Goal: Transaction & Acquisition: Book appointment/travel/reservation

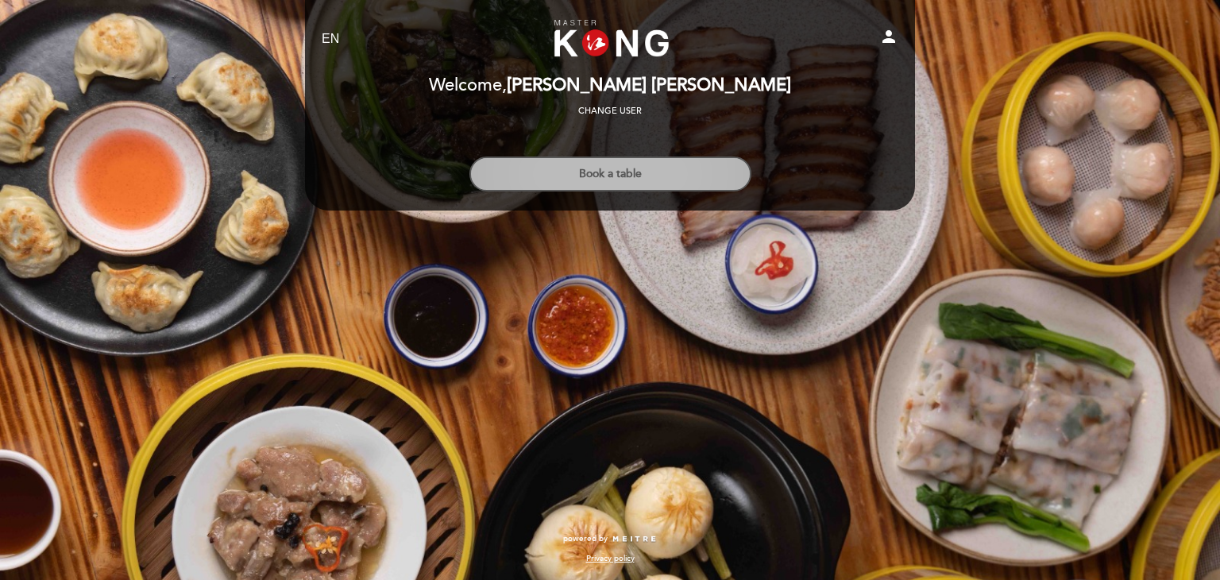
click at [732, 173] on button "Book a table" at bounding box center [610, 173] width 282 height 35
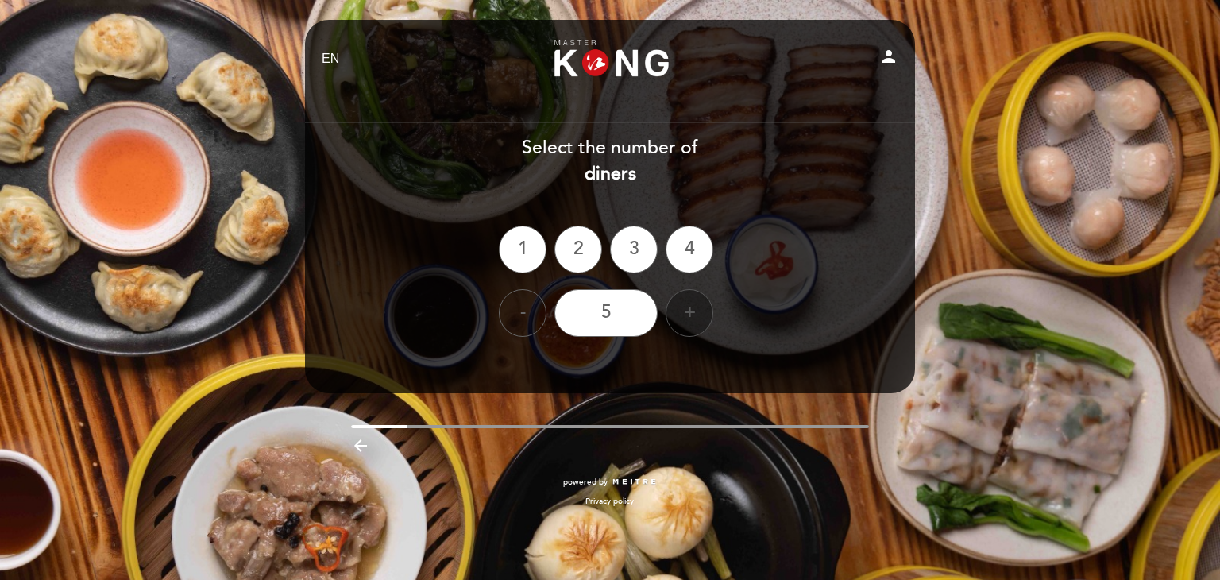
click at [683, 303] on div "+" at bounding box center [690, 313] width 48 height 48
click at [614, 317] on div "6" at bounding box center [606, 313] width 103 height 48
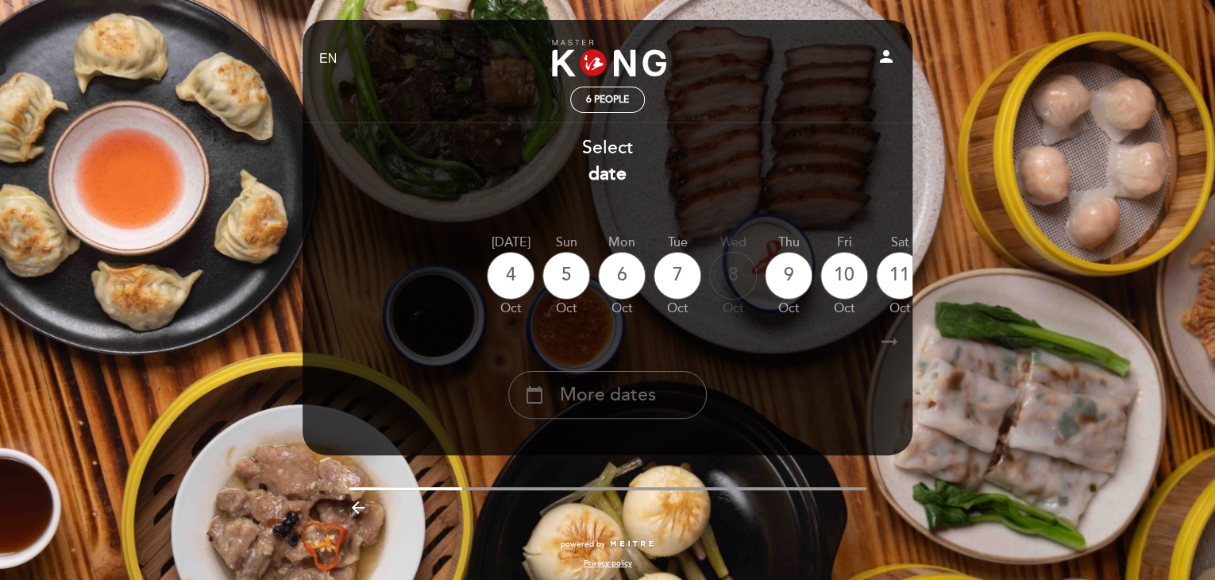
click at [897, 340] on icon "arrow_right_alt" at bounding box center [890, 342] width 24 height 34
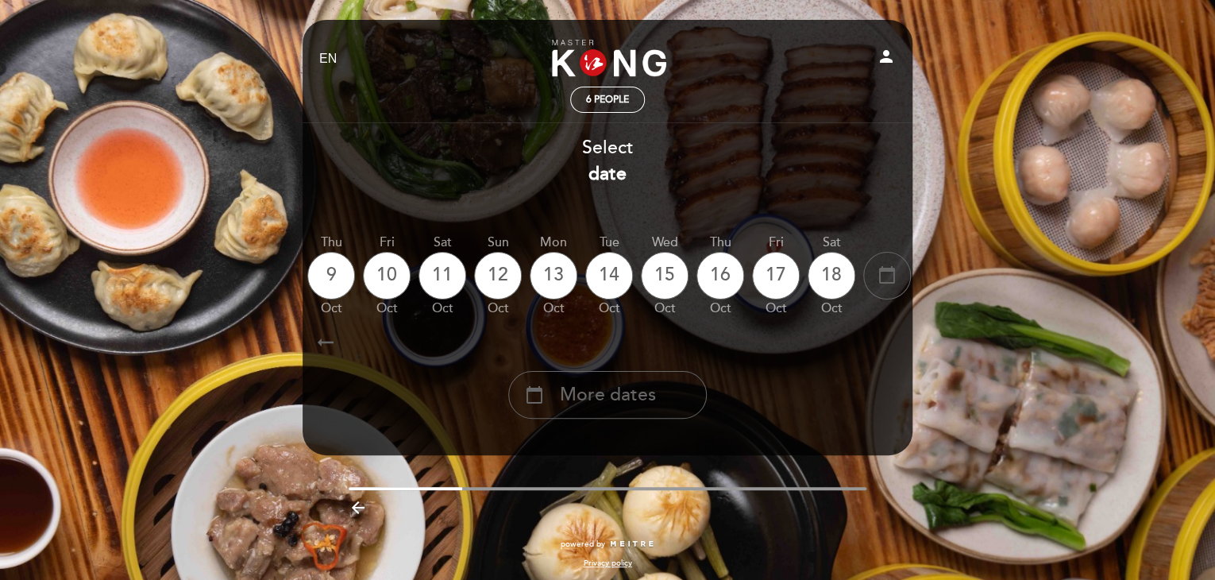
scroll to position [0, 463]
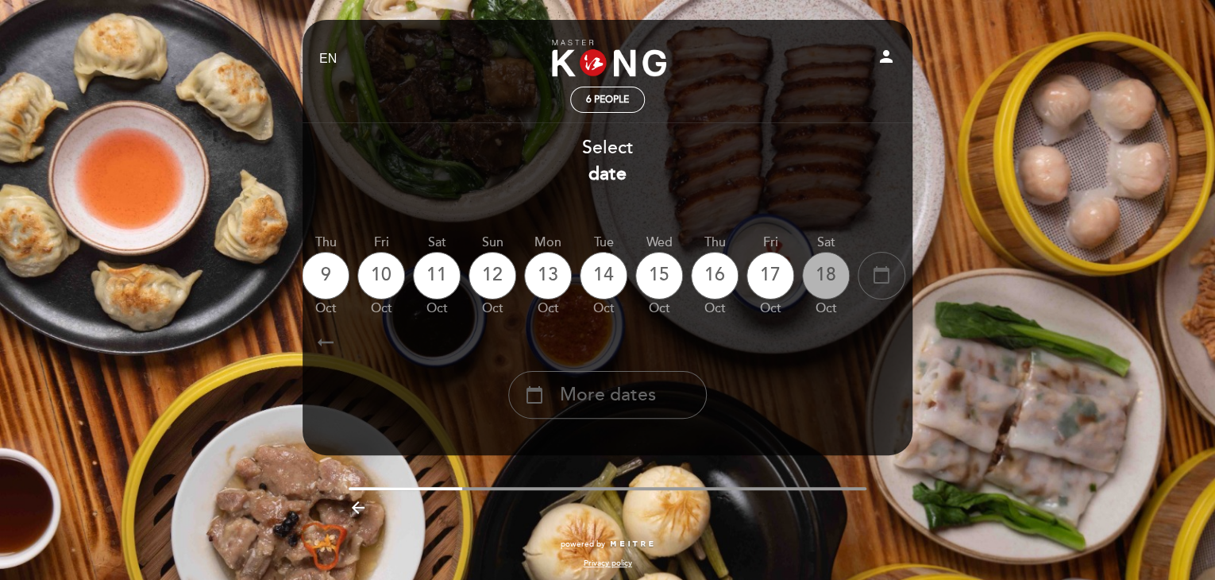
click at [839, 294] on div "18" at bounding box center [826, 276] width 48 height 48
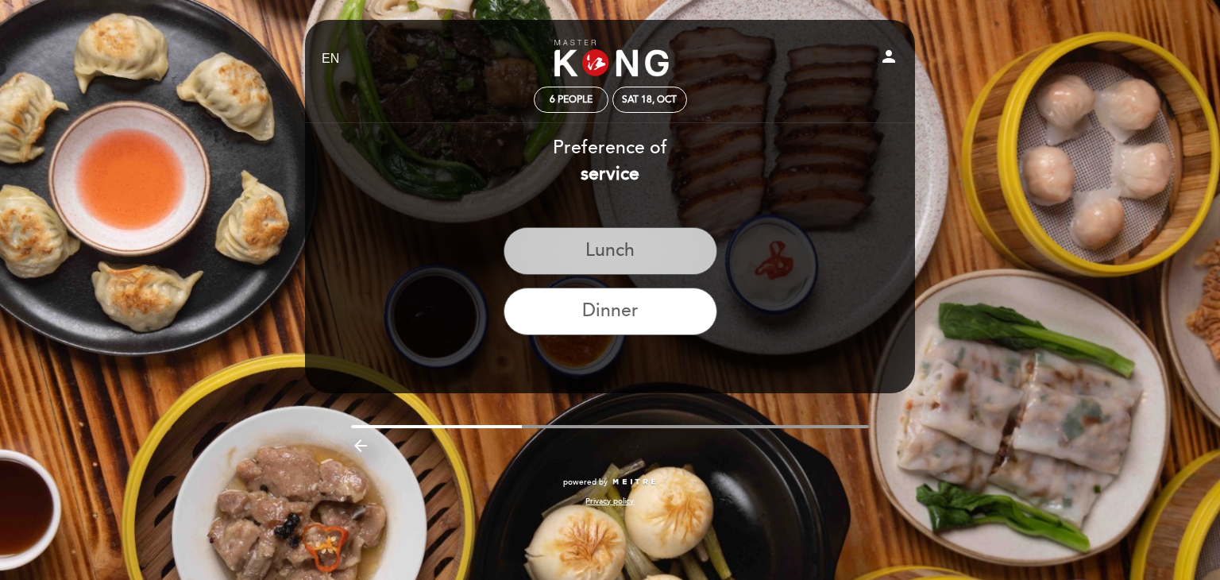
click at [625, 253] on button "Lunch" at bounding box center [611, 251] width 214 height 48
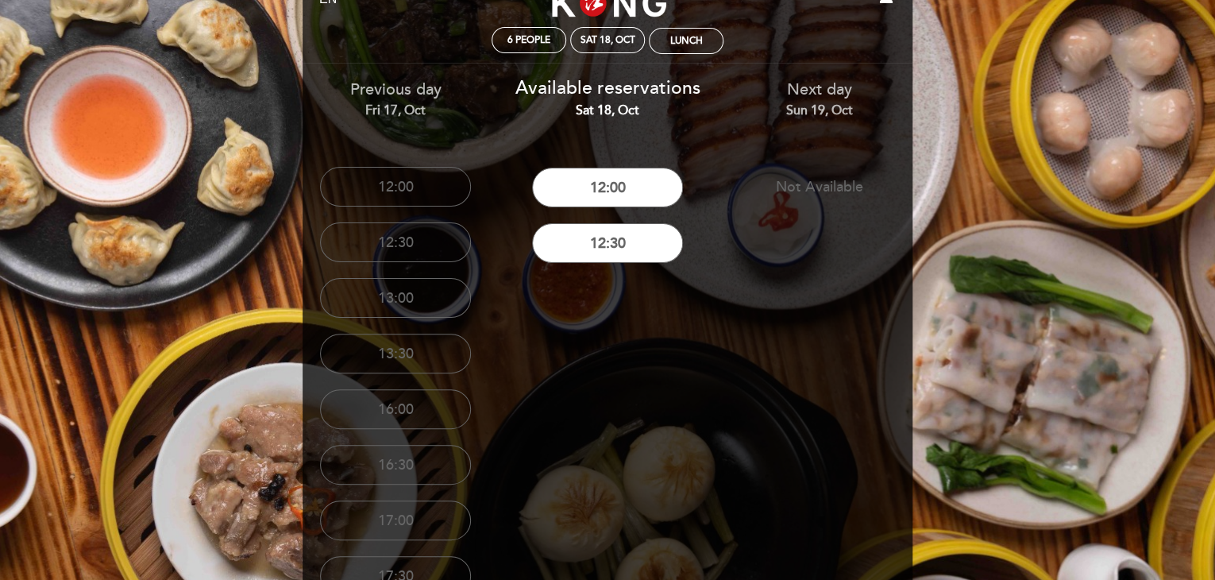
scroll to position [57, 0]
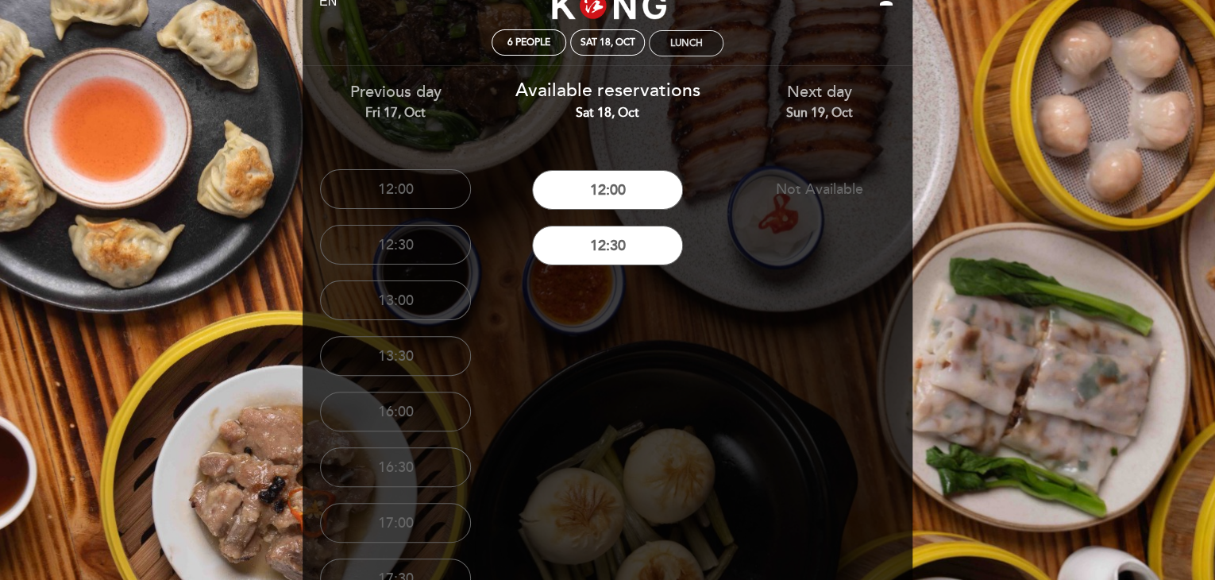
click at [674, 46] on div "Lunch" at bounding box center [686, 43] width 33 height 12
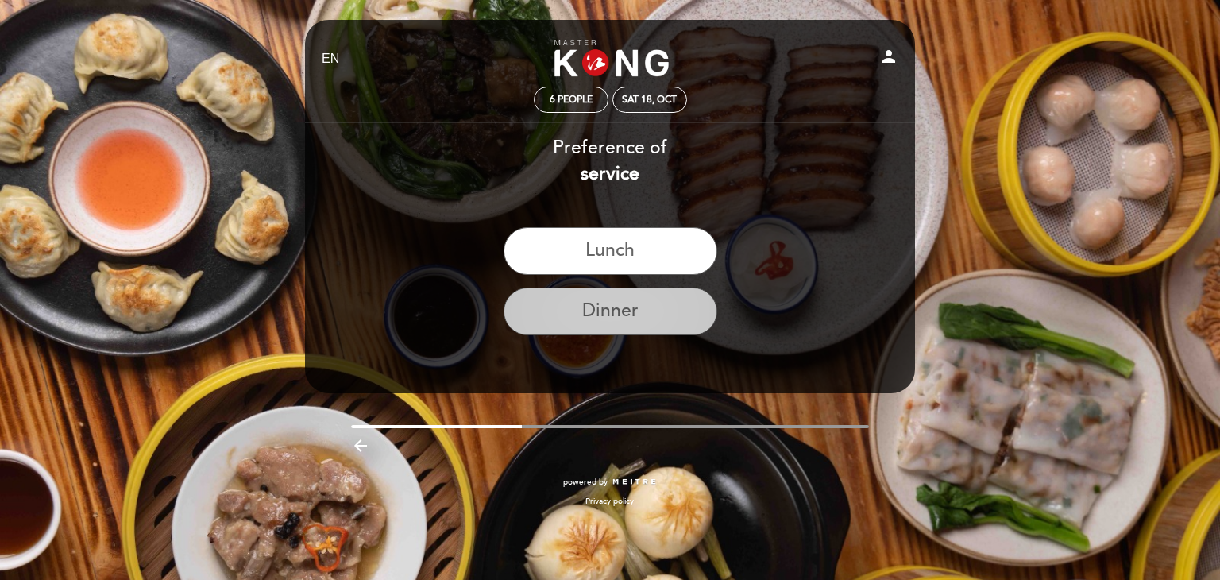
click at [663, 290] on button "Dinner" at bounding box center [611, 312] width 214 height 48
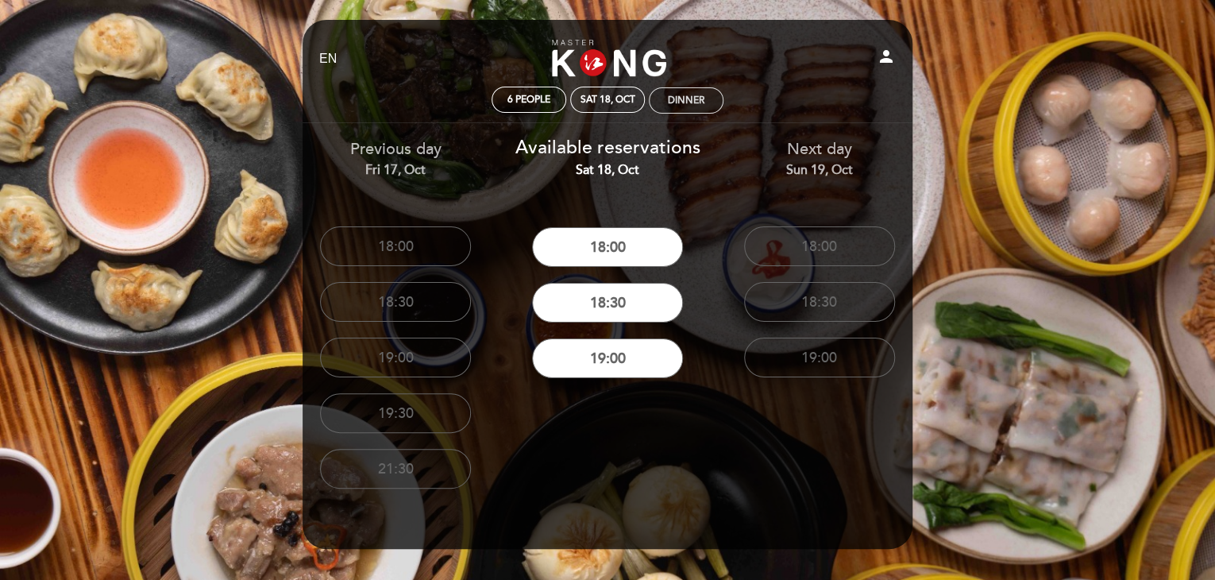
click at [667, 99] on div "Dinner" at bounding box center [686, 100] width 73 height 25
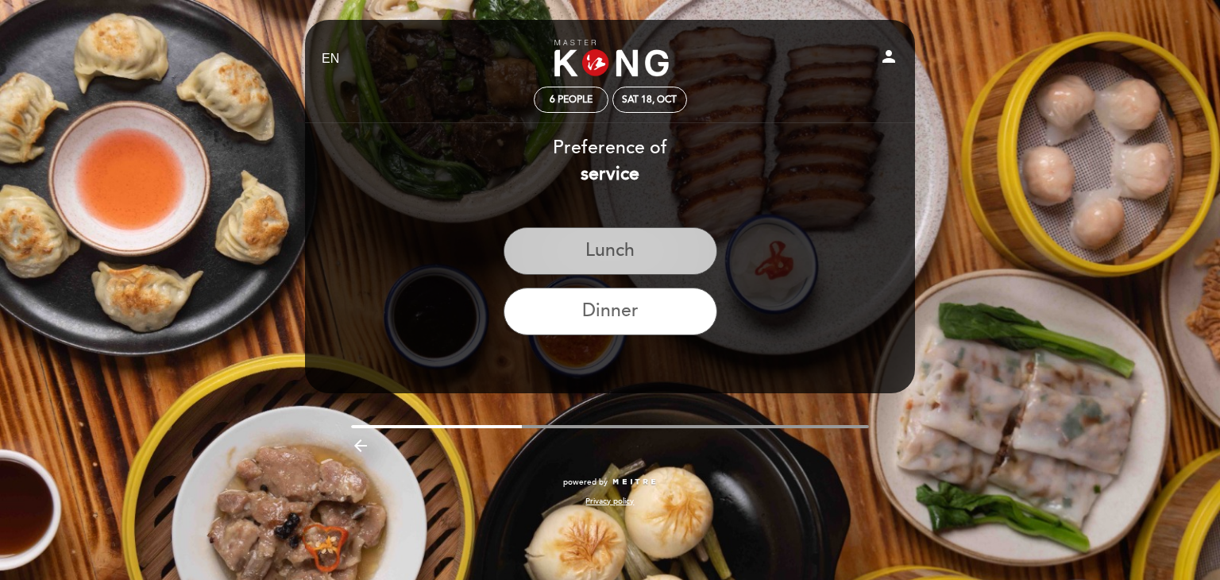
click at [620, 268] on button "Lunch" at bounding box center [611, 251] width 214 height 48
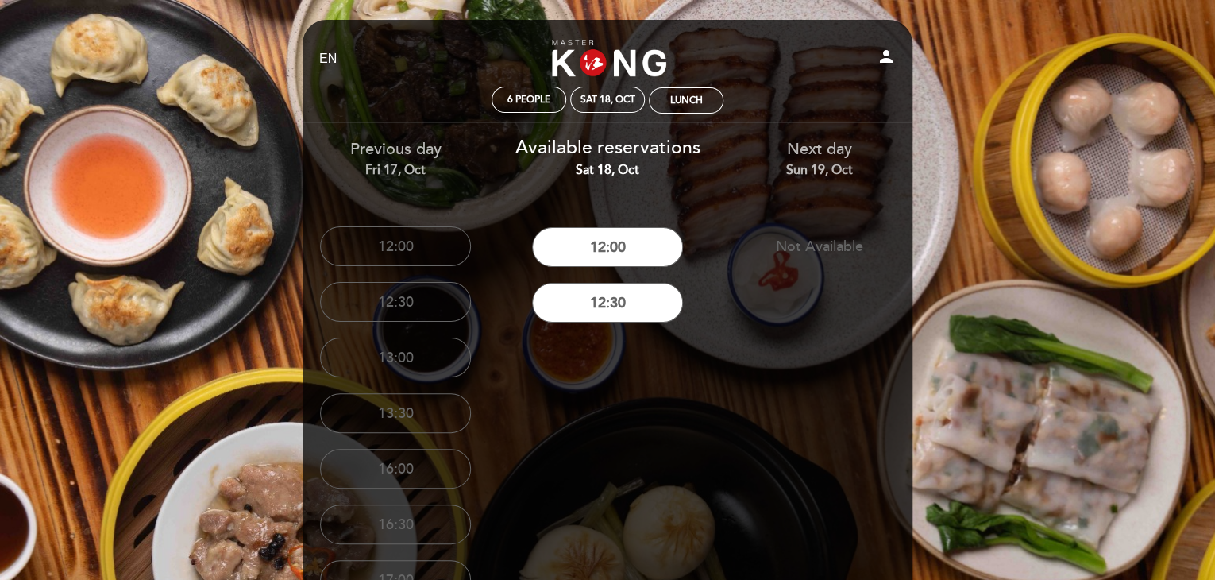
click at [659, 338] on div "Previous day Fri 17, Oct 12:00 12:30 13:00 13:30 16:00 16:30" at bounding box center [608, 393] width 636 height 540
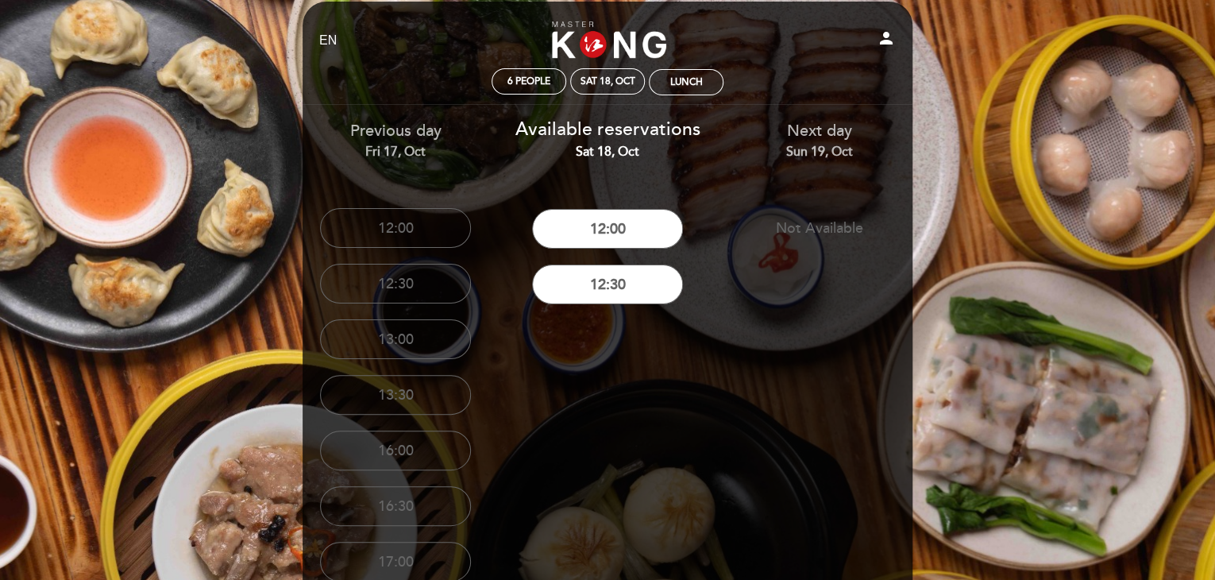
scroll to position [17, 0]
